Goal: Task Accomplishment & Management: Manage account settings

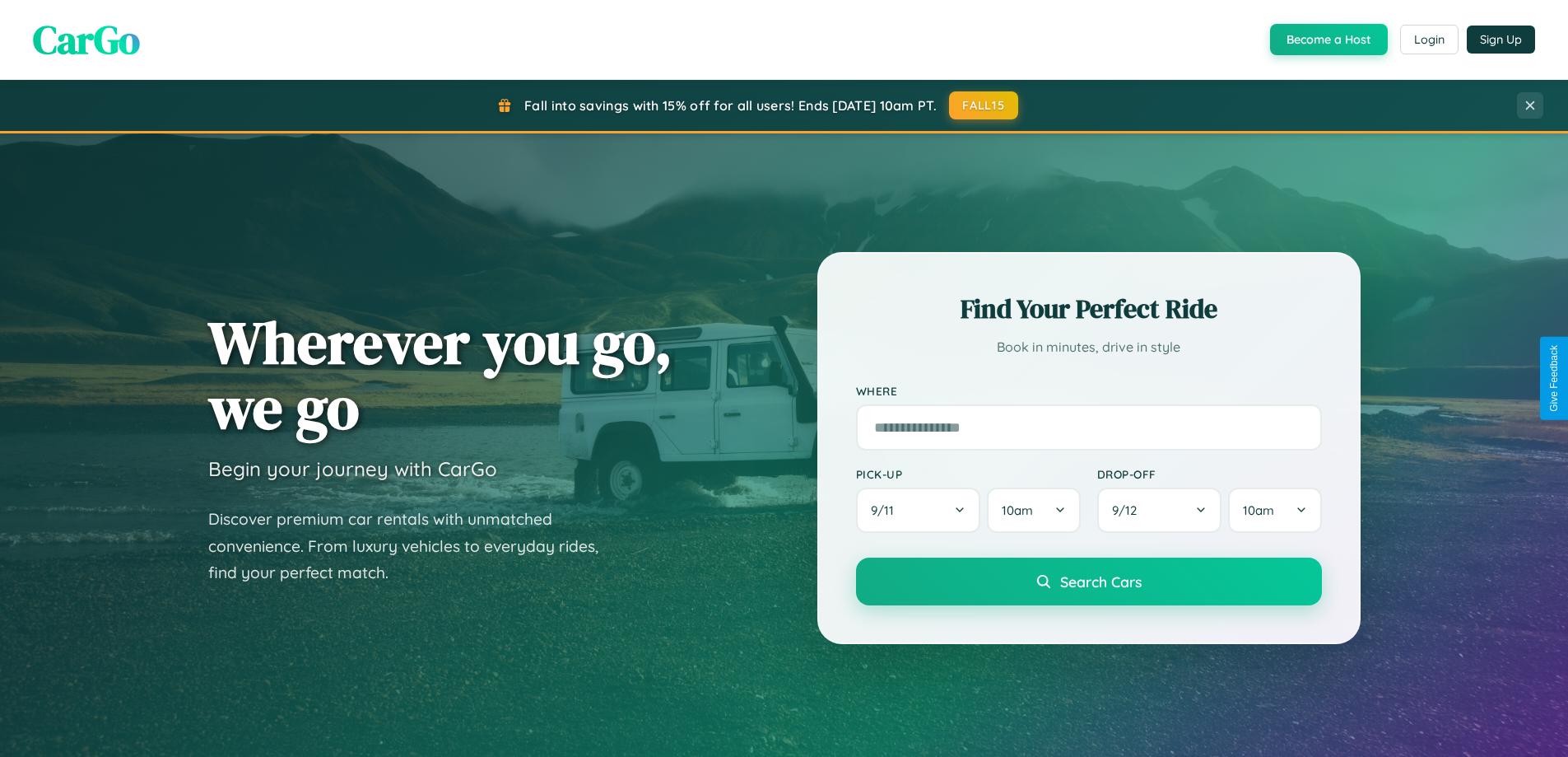
scroll to position [3168, 0]
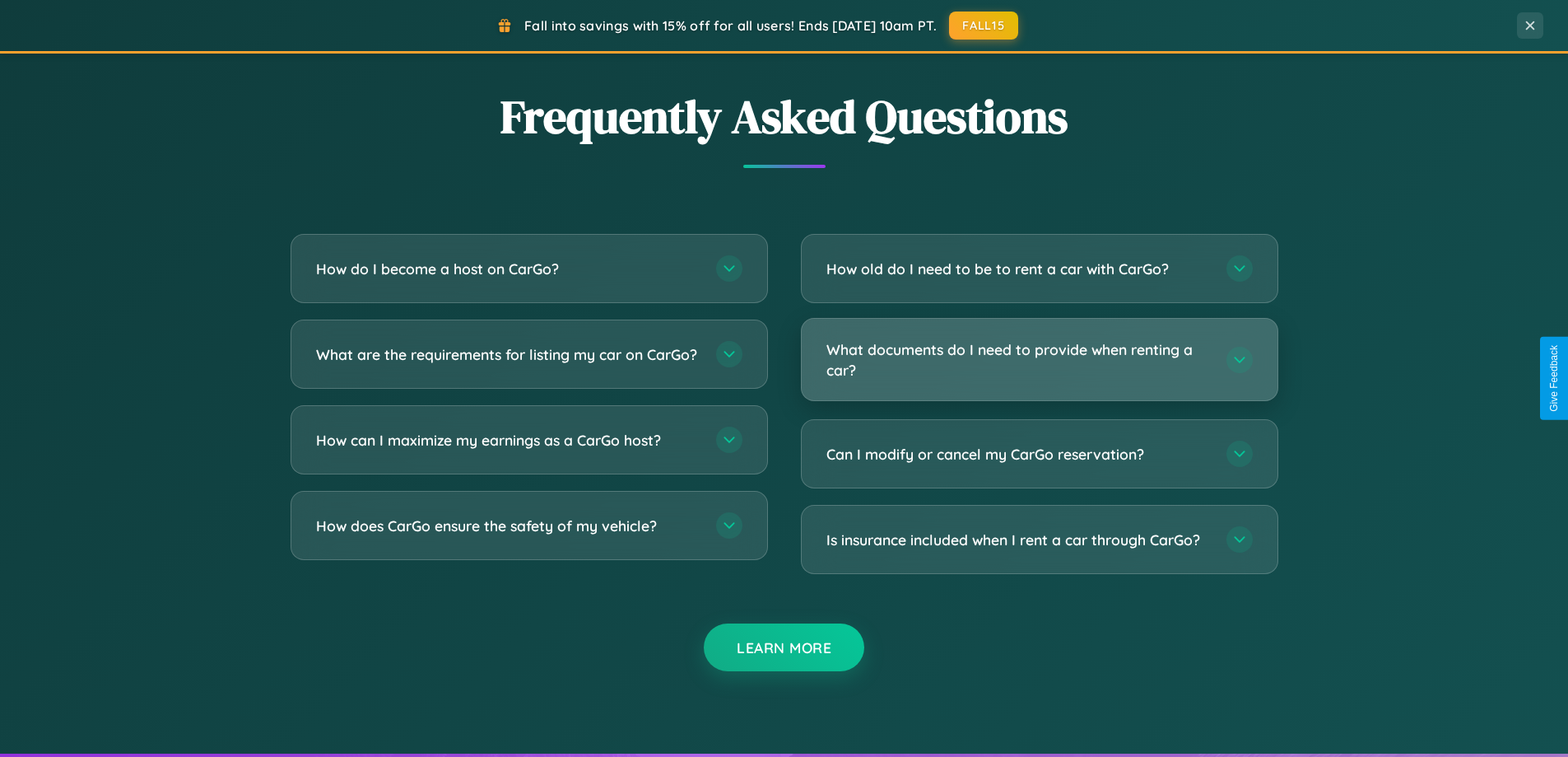
click at [1039, 360] on h3 "What documents do I need to provide when renting a car?" at bounding box center [1018, 360] width 384 height 40
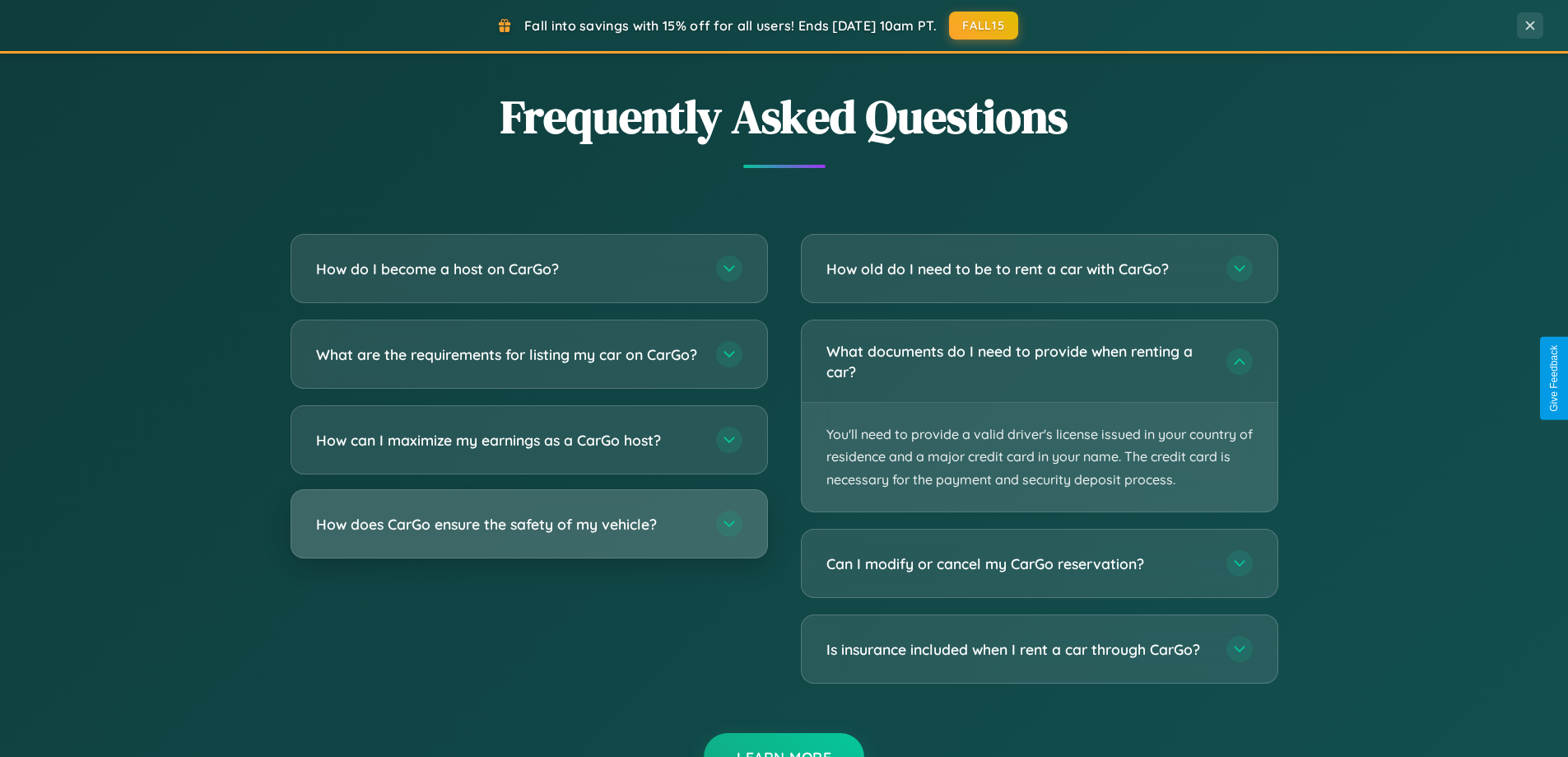
click at [528, 534] on h3 "How does CarGo ensure the safety of my vehicle?" at bounding box center [507, 524] width 384 height 21
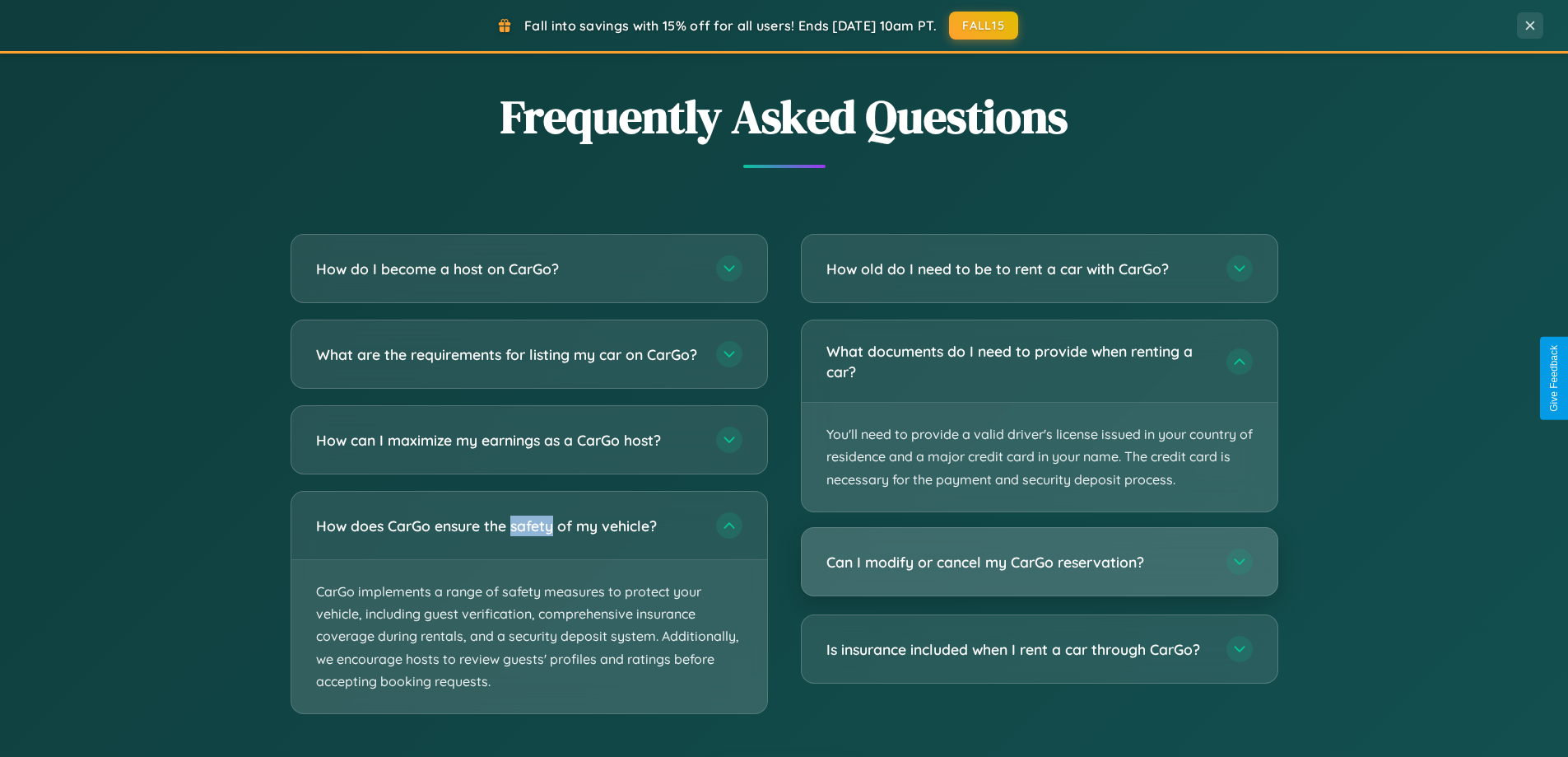
click at [1039, 562] on h3 "Can I modify or cancel my CarGo reservation?" at bounding box center [1018, 562] width 384 height 21
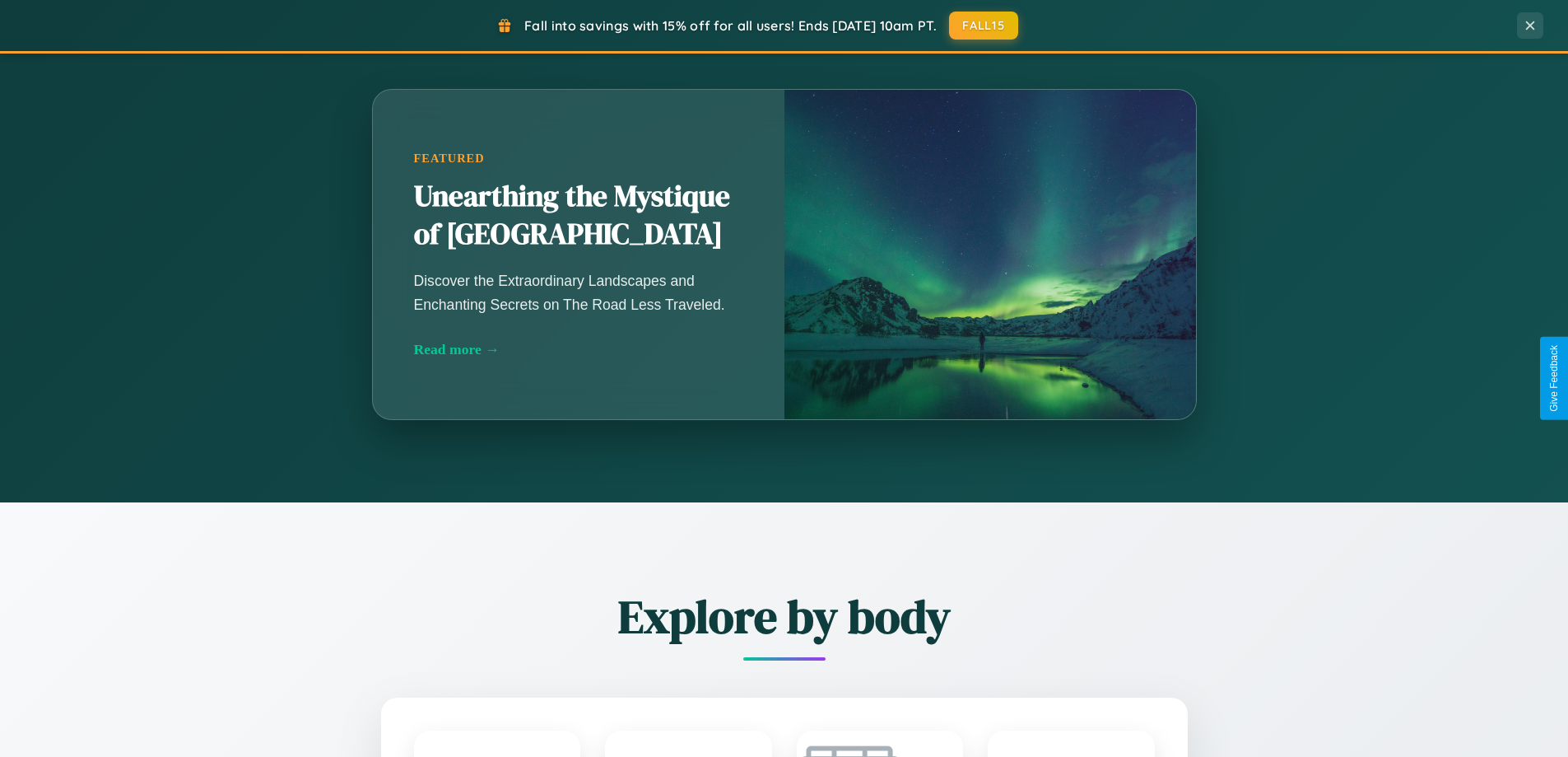
scroll to position [1133, 0]
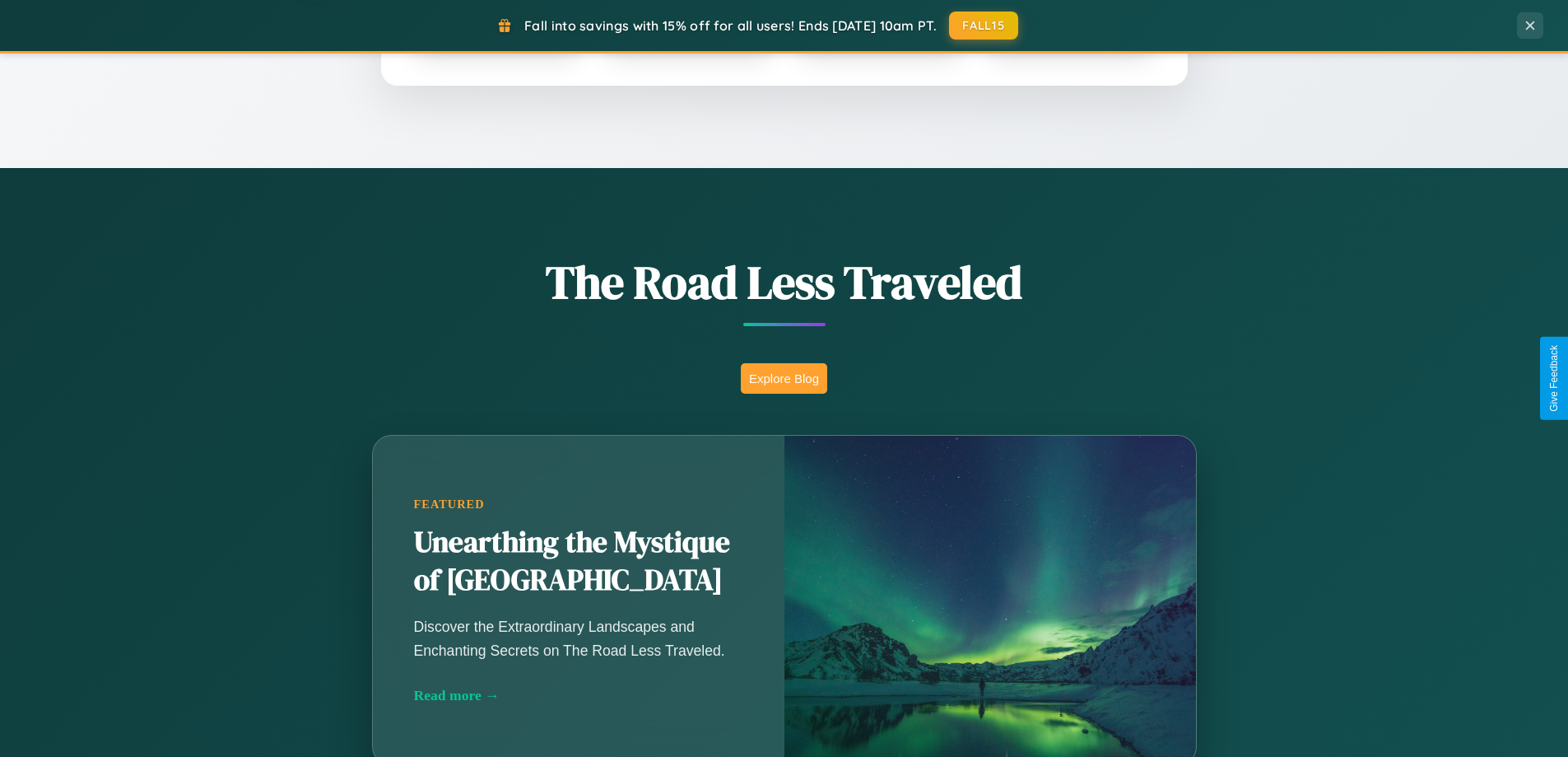
click at [784, 378] on button "Explore Blog" at bounding box center [784, 378] width 87 height 30
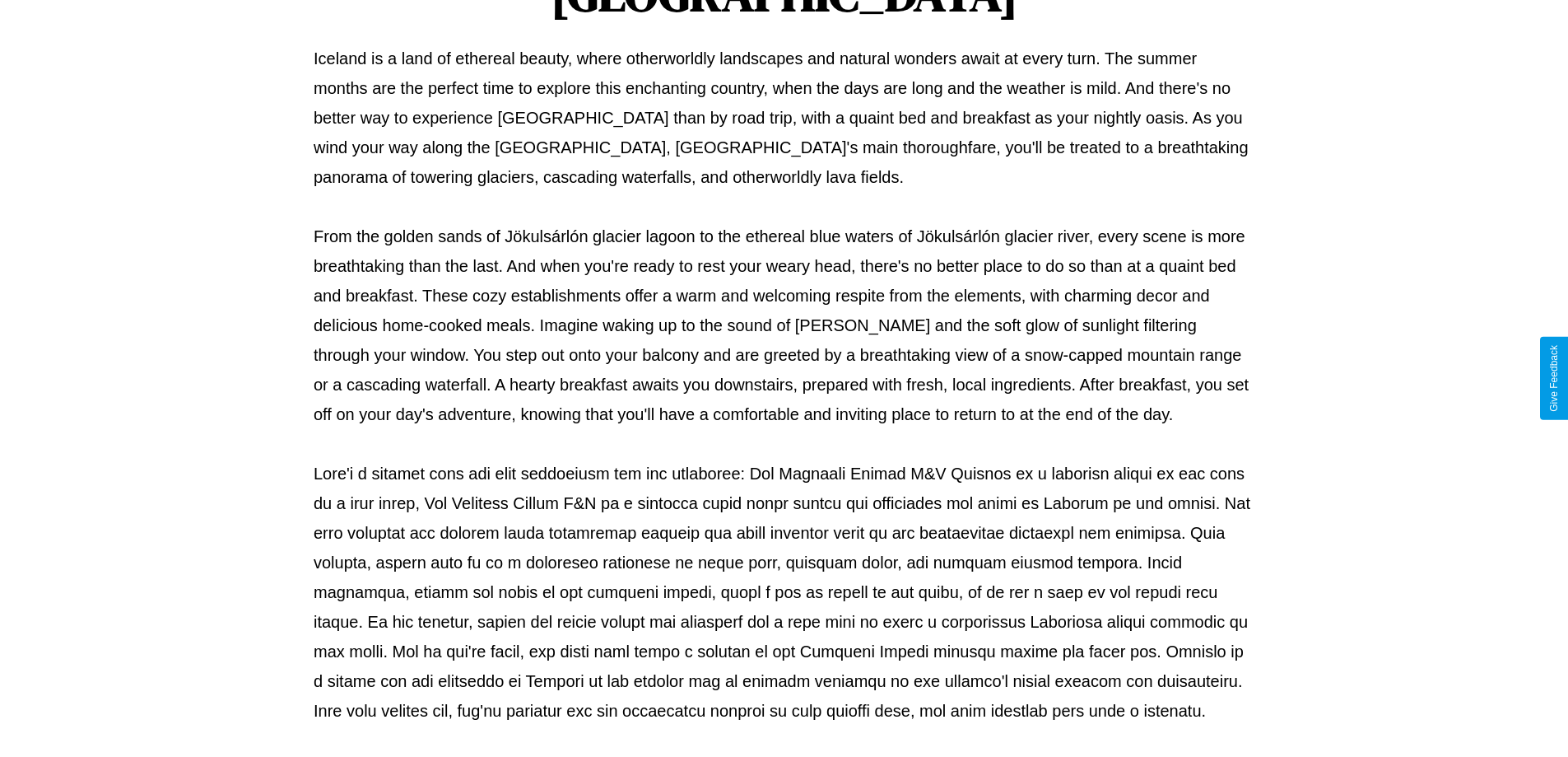
scroll to position [533, 0]
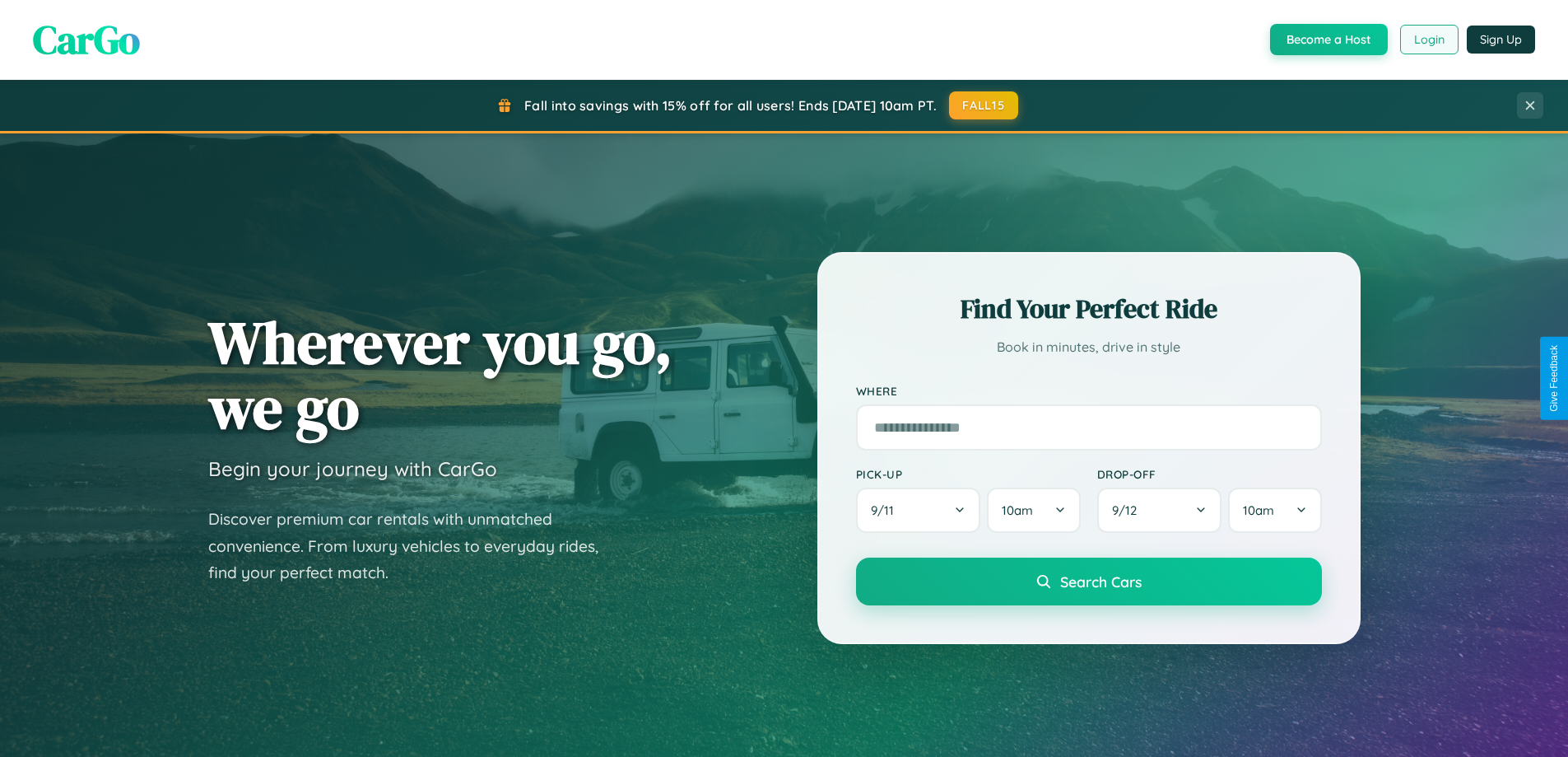
click at [1428, 39] on button "Login" at bounding box center [1429, 39] width 59 height 29
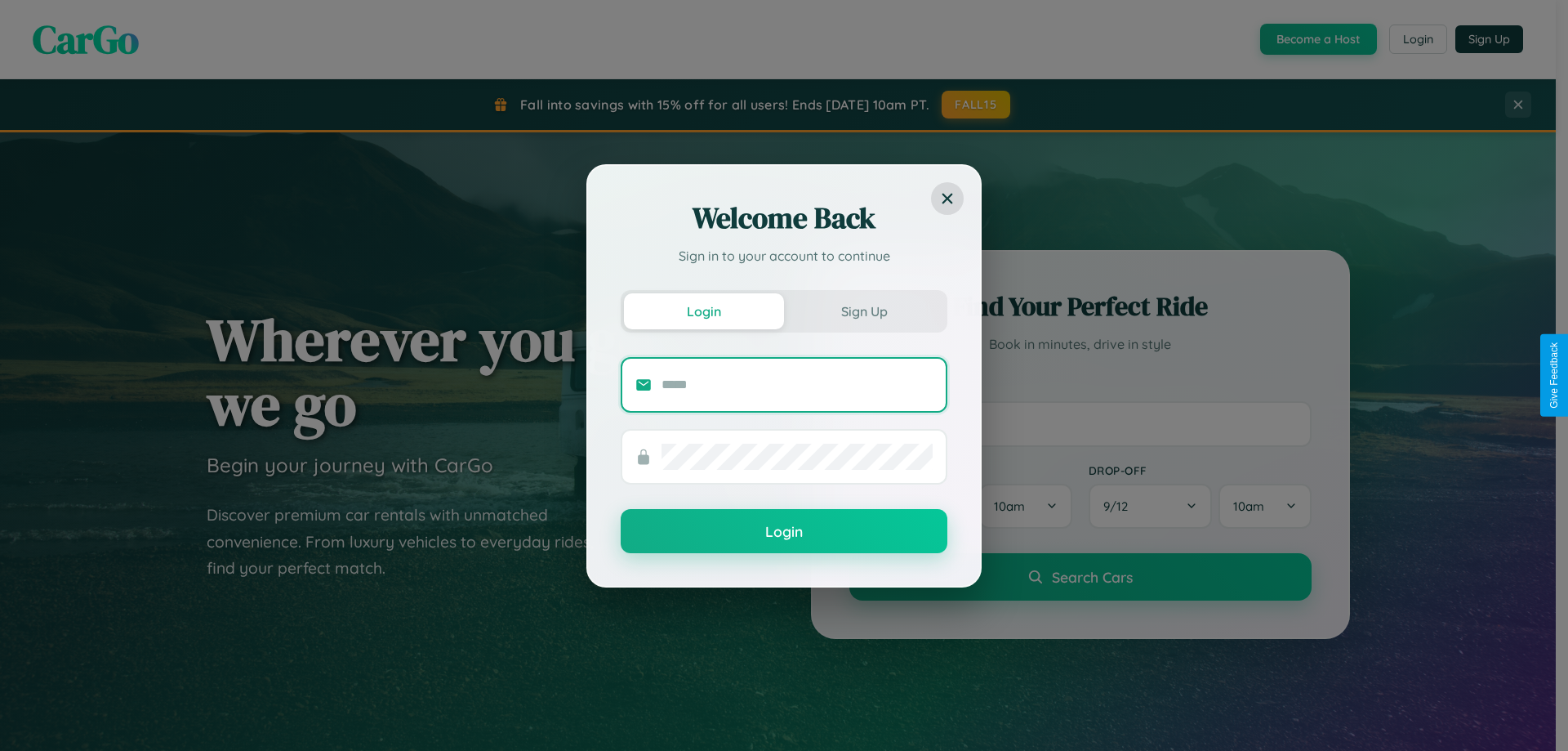
click at [797, 384] on input "text" at bounding box center [796, 384] width 271 height 26
type input "**********"
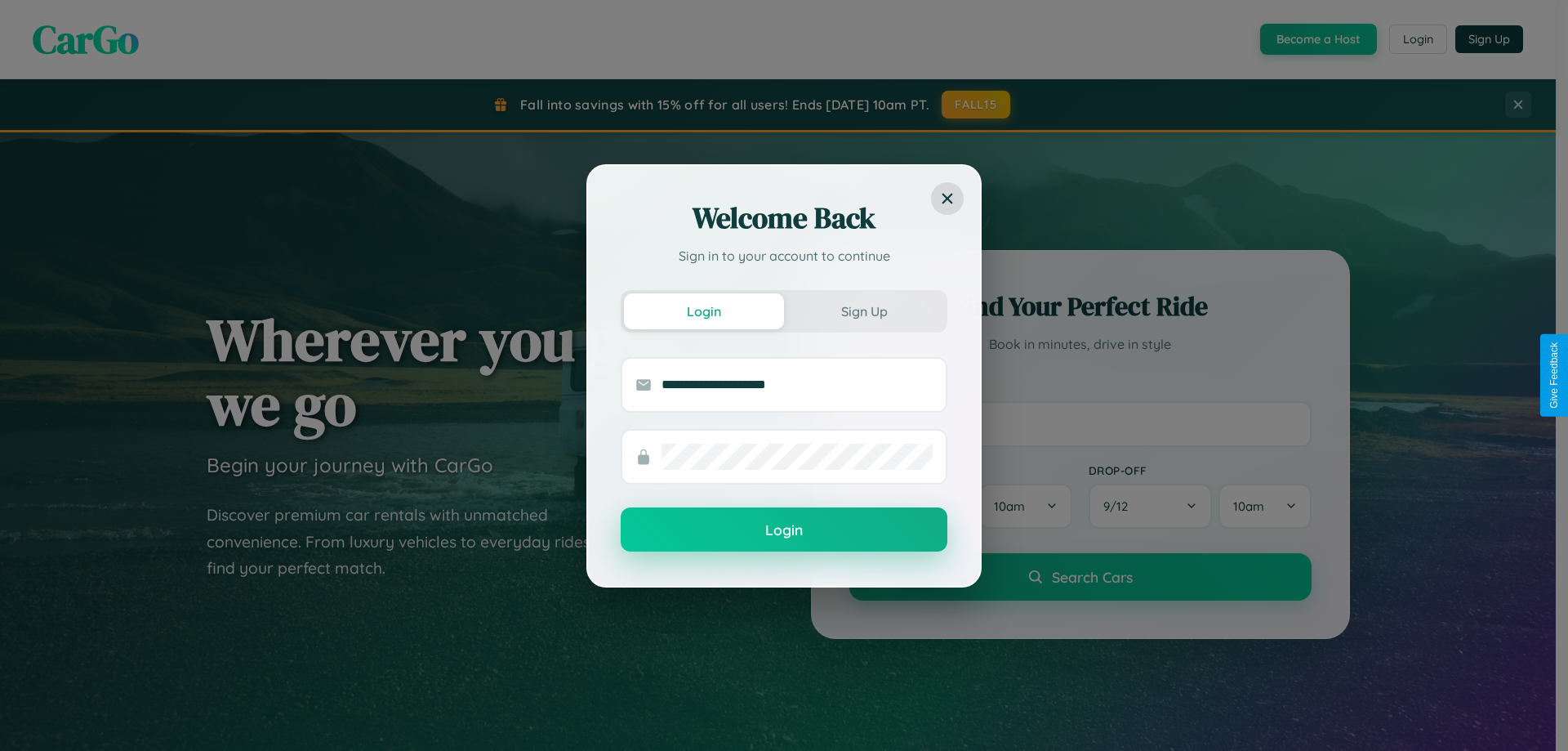
click at [784, 530] on button "Login" at bounding box center [784, 529] width 327 height 44
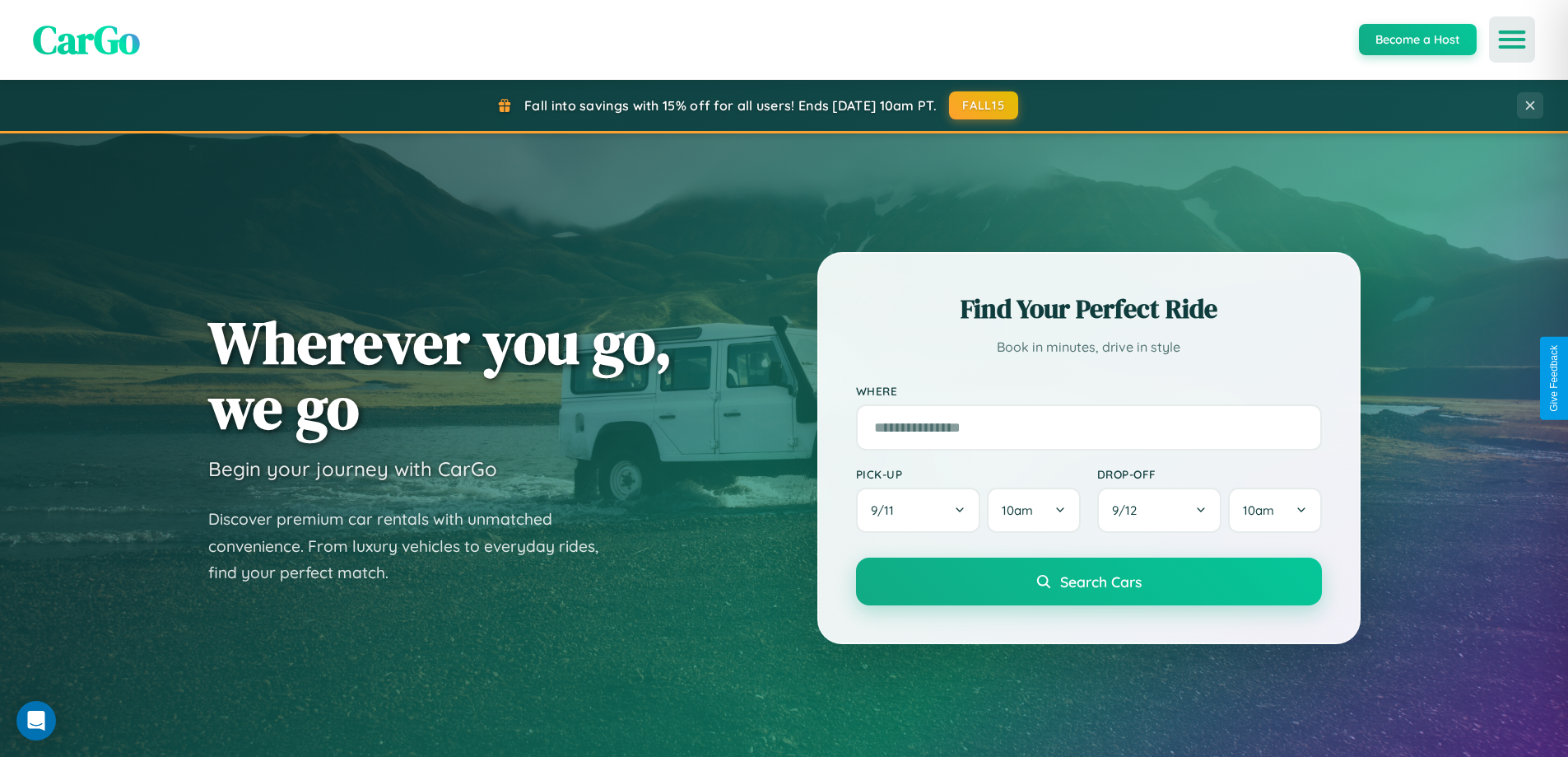
click at [1512, 39] on icon "Open menu" at bounding box center [1513, 39] width 24 height 15
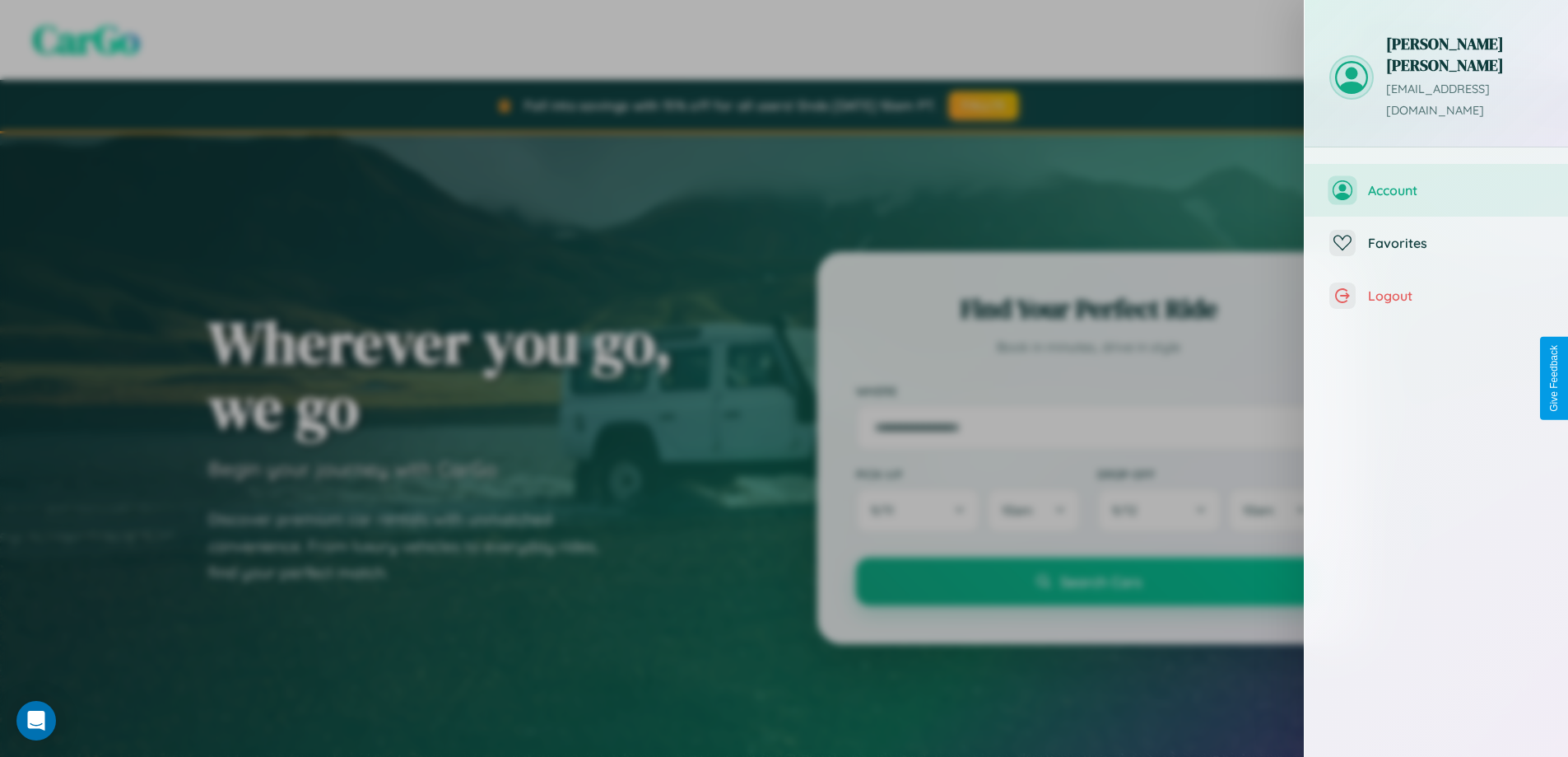
click at [1436, 182] on span "Account" at bounding box center [1455, 191] width 176 height 17
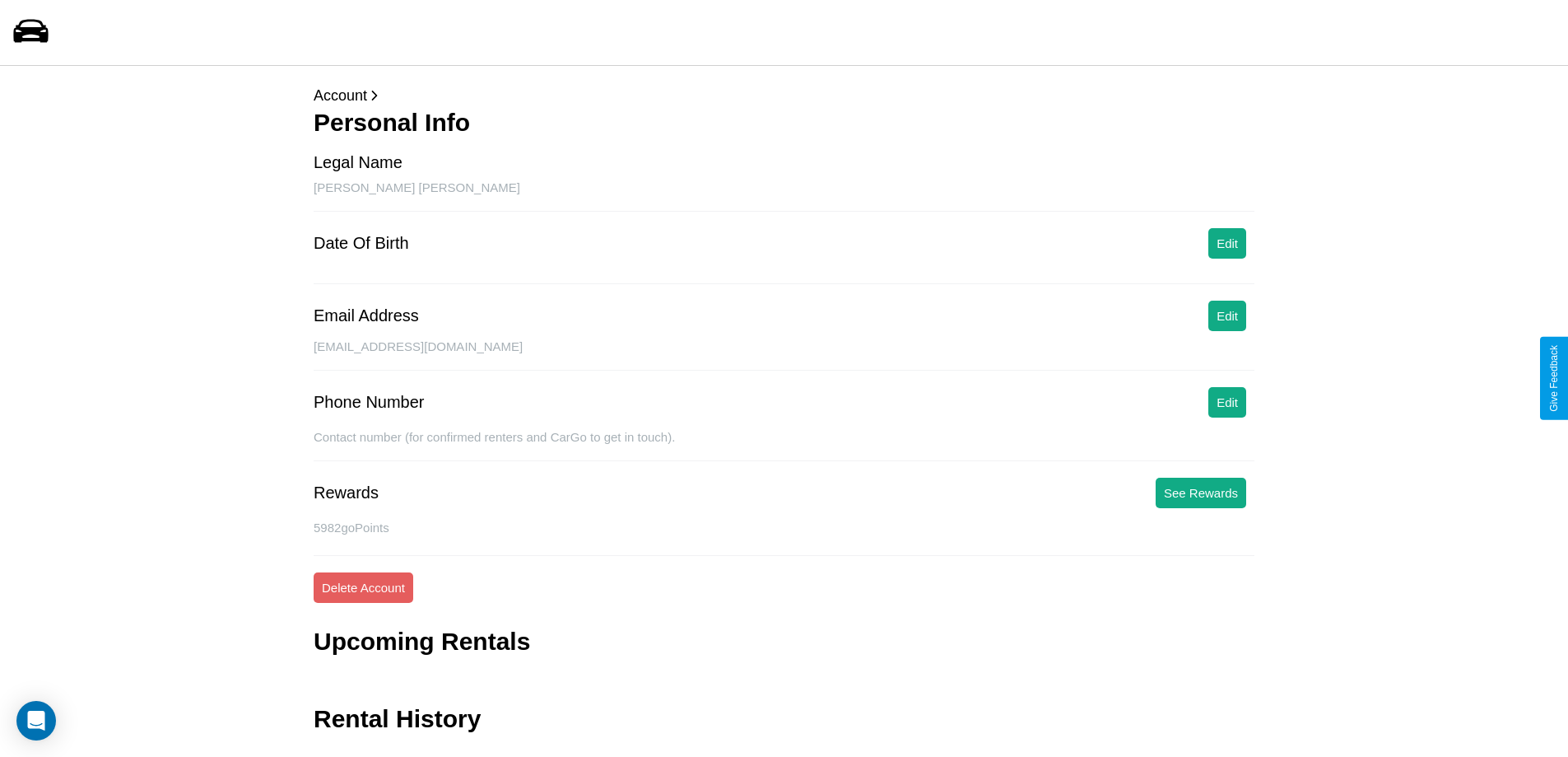
scroll to position [39, 0]
